Goal: Complete application form: Complete application form

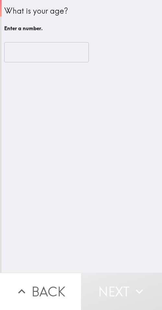
click at [51, 55] on input "number" at bounding box center [46, 52] width 85 height 20
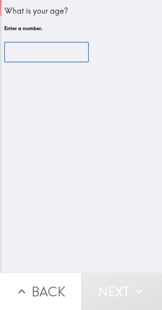
paste input "40"
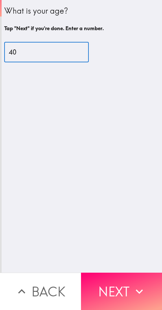
type input "40"
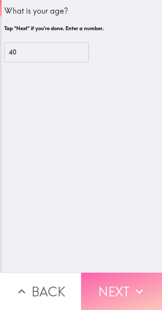
click at [121, 289] on button "Next" at bounding box center [121, 291] width 81 height 37
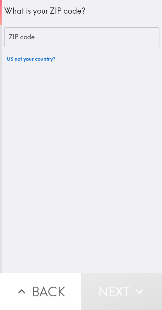
click at [58, 38] on input "ZIP code" at bounding box center [81, 37] width 155 height 20
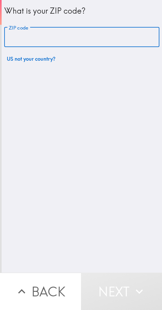
paste input "33607"
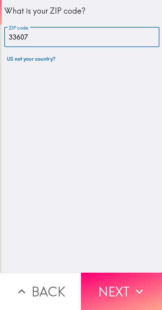
type input "33607"
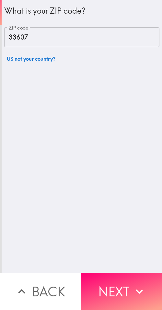
drag, startPoint x: 130, startPoint y: 281, endPoint x: 162, endPoint y: 285, distance: 32.0
click at [132, 284] on icon "button" at bounding box center [139, 291] width 14 height 14
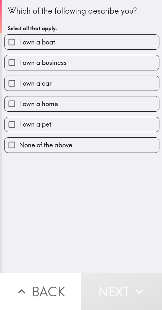
drag, startPoint x: 79, startPoint y: 65, endPoint x: 161, endPoint y: 62, distance: 81.8
click at [79, 65] on label "I own a business" at bounding box center [82, 62] width 155 height 15
click at [19, 65] on input "I own a business" at bounding box center [12, 62] width 15 height 15
checkbox input "true"
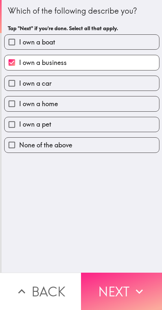
click at [119, 289] on button "Next" at bounding box center [121, 291] width 81 height 37
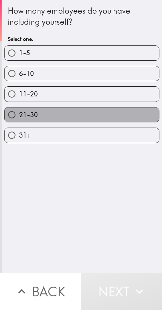
drag, startPoint x: 98, startPoint y: 115, endPoint x: 138, endPoint y: 120, distance: 40.2
click at [98, 115] on label "21-30" at bounding box center [82, 114] width 155 height 15
click at [19, 115] on input "21-30" at bounding box center [12, 114] width 15 height 15
radio input "true"
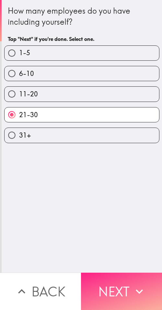
click at [127, 283] on button "Next" at bounding box center [121, 291] width 81 height 37
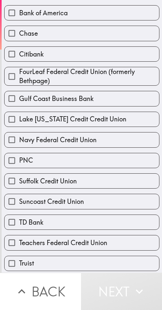
scroll to position [105, 0]
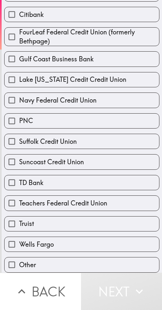
drag, startPoint x: 97, startPoint y: 202, endPoint x: 103, endPoint y: 202, distance: 5.8
click at [97, 202] on span "Teachers Federal Credit Union" at bounding box center [63, 203] width 88 height 9
click at [19, 202] on input "Teachers Federal Credit Union" at bounding box center [12, 203] width 15 height 15
checkbox input "true"
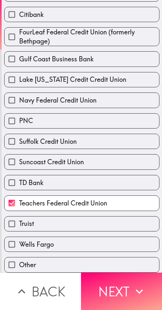
drag, startPoint x: 115, startPoint y: 275, endPoint x: 131, endPoint y: 264, distance: 19.5
click at [116, 275] on button "Next" at bounding box center [121, 291] width 81 height 37
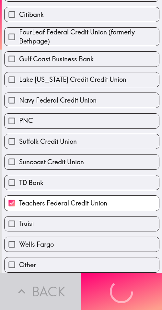
scroll to position [0, 0]
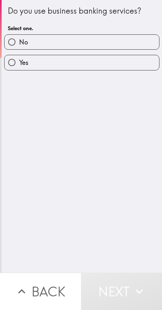
drag, startPoint x: 97, startPoint y: 64, endPoint x: 102, endPoint y: 67, distance: 5.2
click at [97, 64] on label "Yes" at bounding box center [82, 62] width 155 height 15
click at [19, 64] on input "Yes" at bounding box center [12, 62] width 15 height 15
radio input "true"
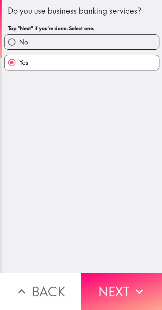
click at [138, 289] on icon "button" at bounding box center [139, 291] width 7 height 5
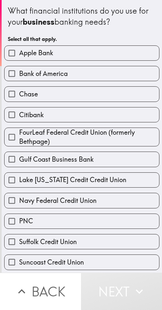
click at [64, 52] on label "Apple Bank" at bounding box center [82, 53] width 155 height 15
click at [19, 52] on input "Apple Bank" at bounding box center [12, 53] width 15 height 15
checkbox input "true"
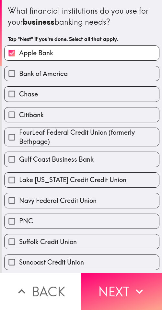
click at [120, 280] on button "Next" at bounding box center [121, 291] width 81 height 37
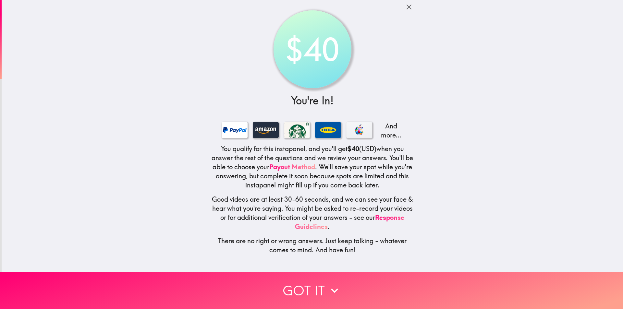
drag, startPoint x: 377, startPoint y: 86, endPoint x: 398, endPoint y: 70, distance: 26.7
click at [162, 70] on div "$40 You're In! And more... You qualify for this instapanel, and you'll get $40 …" at bounding box center [313, 130] width 208 height 260
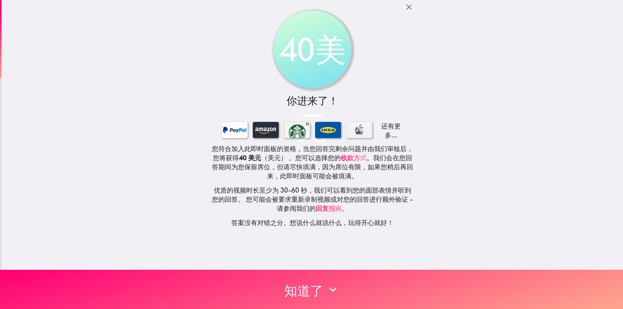
click at [162, 197] on div "40美元 你进来了！ 还有更多... 您符合加入此即时面板的资格， 当您回答完剩余问题并由我们审核后，您将获得 40 美元 （美元） 。 您可以选择您的 收款…" at bounding box center [312, 135] width 621 height 270
